Goal: Information Seeking & Learning: Learn about a topic

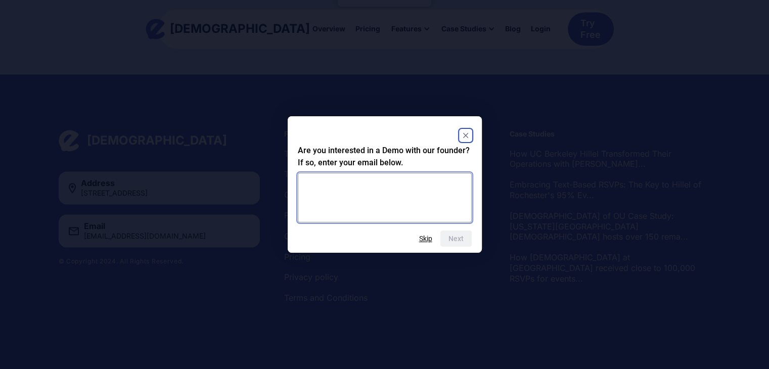
click at [403, 197] on textarea at bounding box center [385, 198] width 174 height 50
click at [364, 184] on textarea "**********" at bounding box center [385, 198] width 174 height 50
type textarea "**********"
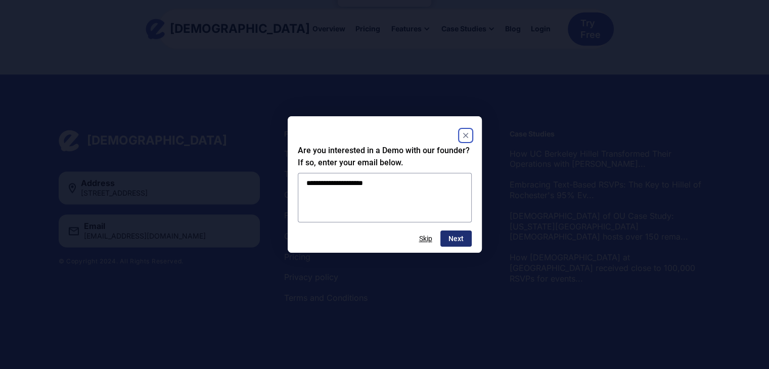
click at [459, 238] on button "Next" at bounding box center [456, 239] width 31 height 16
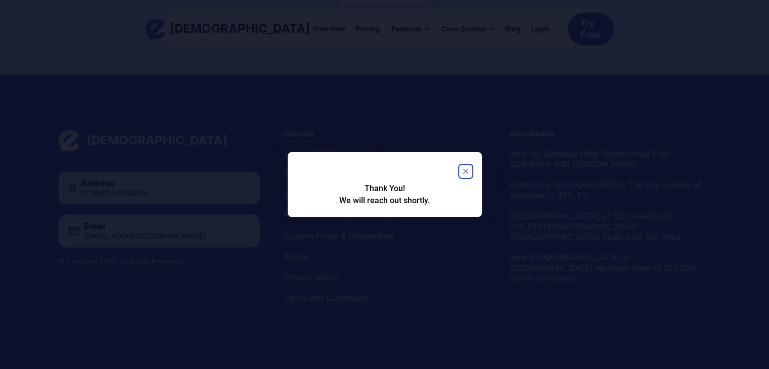
click at [469, 169] on rect "Close" at bounding box center [466, 171] width 12 height 12
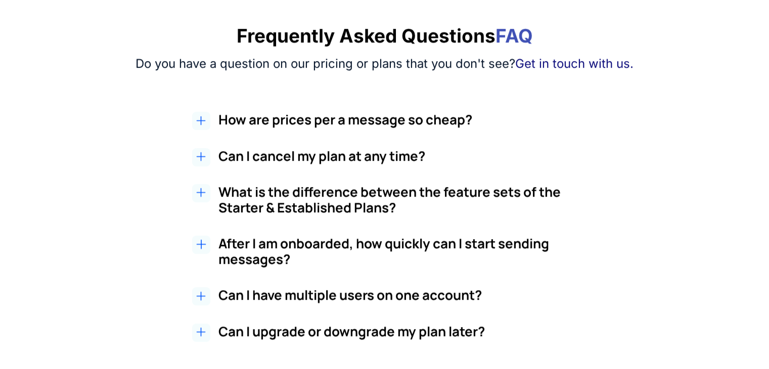
scroll to position [841, 0]
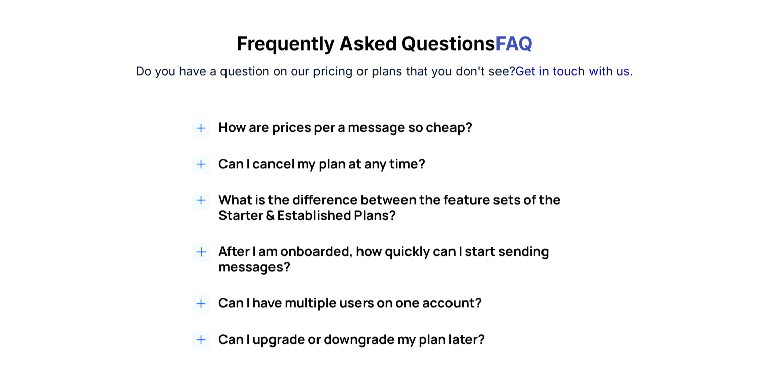
click at [406, 127] on h2 "How are prices per a message so cheap?" at bounding box center [408, 127] width 380 height 16
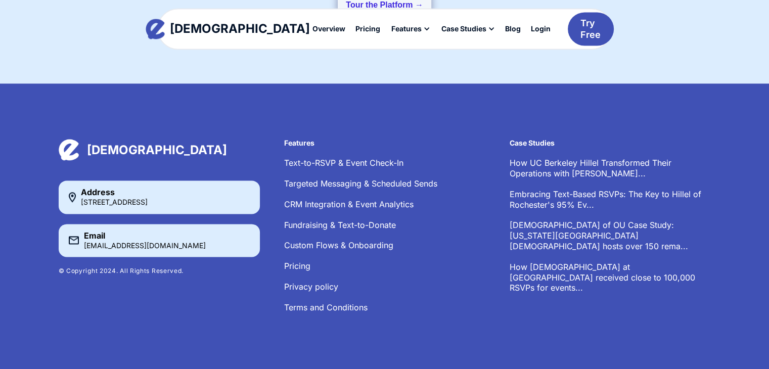
scroll to position [1455, 0]
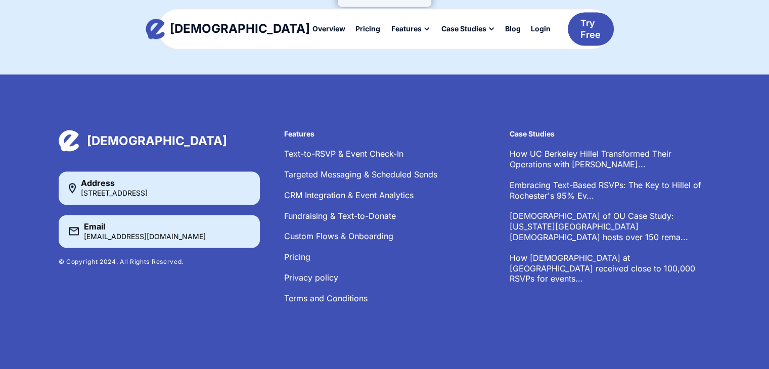
click at [437, 219] on li "Fundraising & Text-to-Donate" at bounding box center [384, 216] width 201 height 11
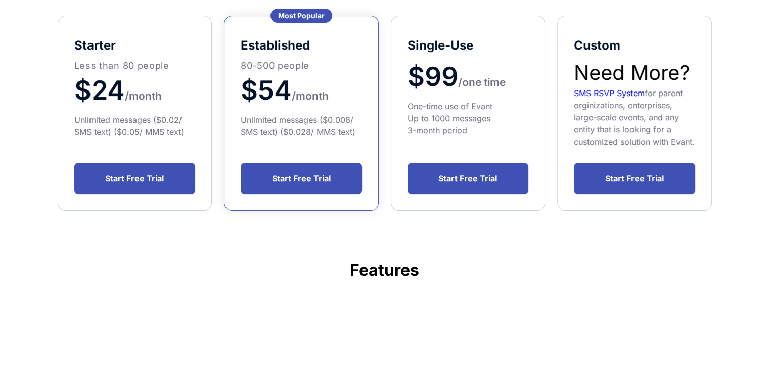
scroll to position [230, 0]
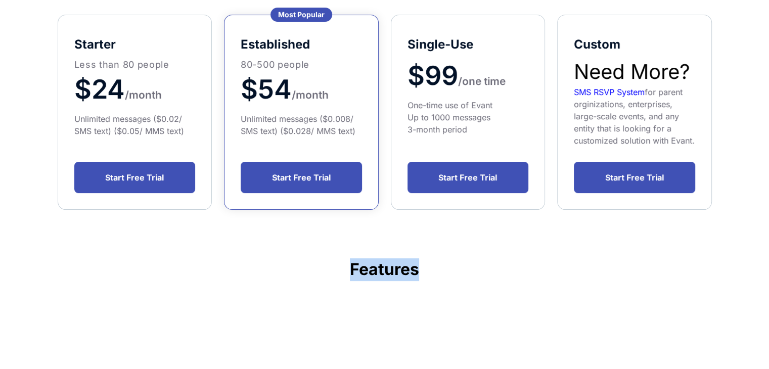
drag, startPoint x: 437, startPoint y: 219, endPoint x: 257, endPoint y: 276, distance: 188.8
click at [257, 276] on div "Community Leaders: Yes, Getting RSVPs Can Be This Easy - Let's Show You How. 3x…" at bounding box center [384, 147] width 683 height 593
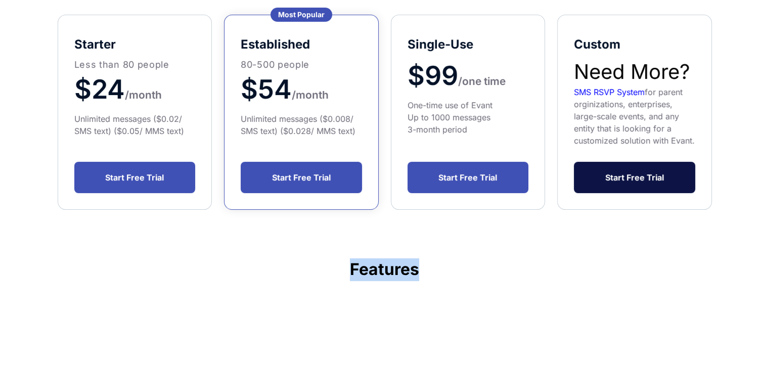
click at [617, 185] on link "Start Free Trial" at bounding box center [634, 177] width 121 height 31
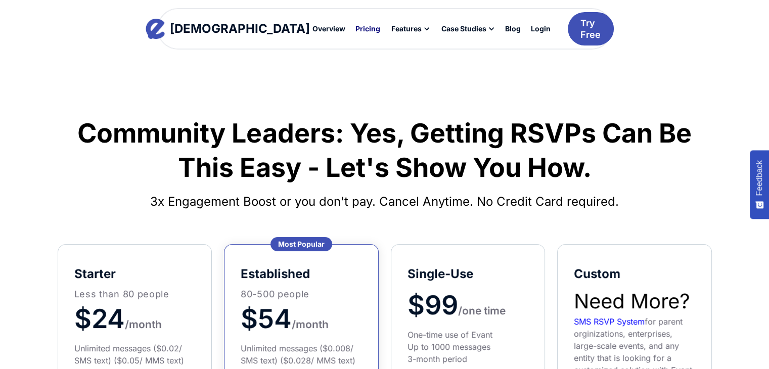
click at [356, 26] on div "Pricing" at bounding box center [368, 28] width 25 height 7
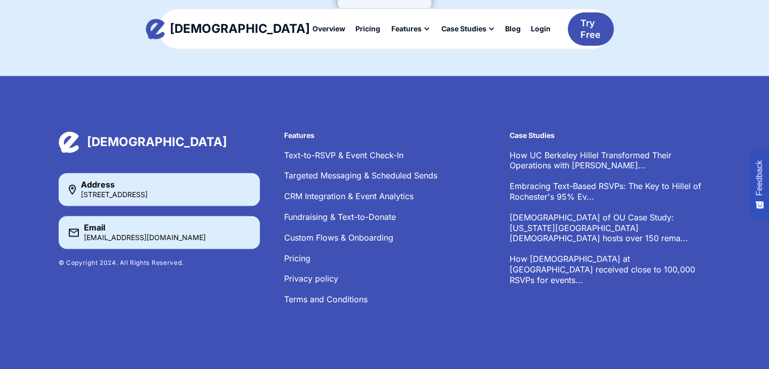
scroll to position [1434, 0]
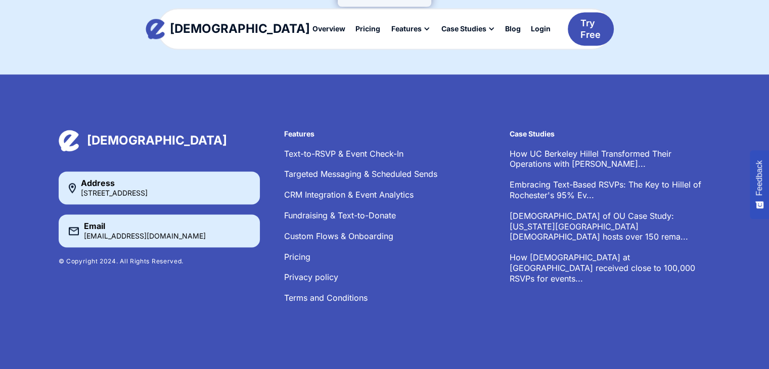
click at [142, 190] on div "[STREET_ADDRESS]" at bounding box center [114, 193] width 67 height 7
drag, startPoint x: 81, startPoint y: 193, endPoint x: 190, endPoint y: 191, distance: 108.8
click at [148, 191] on div "[STREET_ADDRESS]" at bounding box center [114, 193] width 67 height 7
